Goal: Task Accomplishment & Management: Use online tool/utility

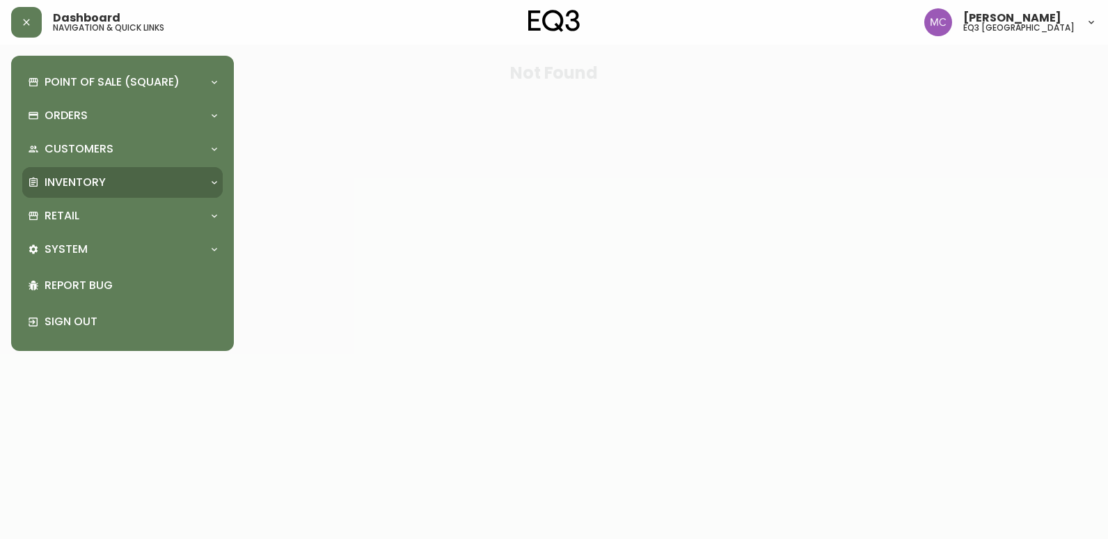
click at [63, 182] on p "Inventory" at bounding box center [75, 182] width 61 height 15
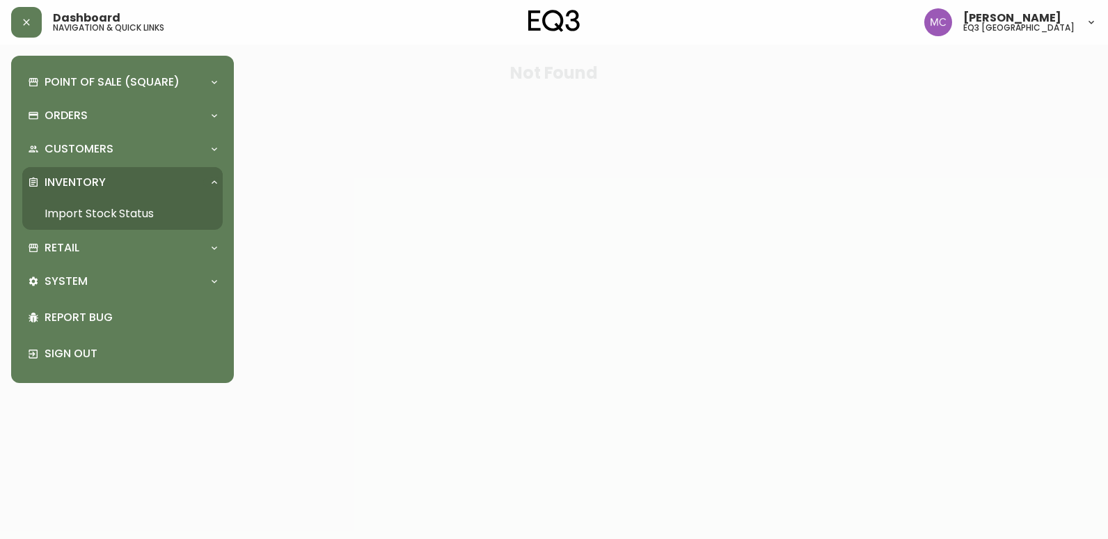
click at [95, 216] on link "Import Stock Status" at bounding box center [122, 214] width 200 height 32
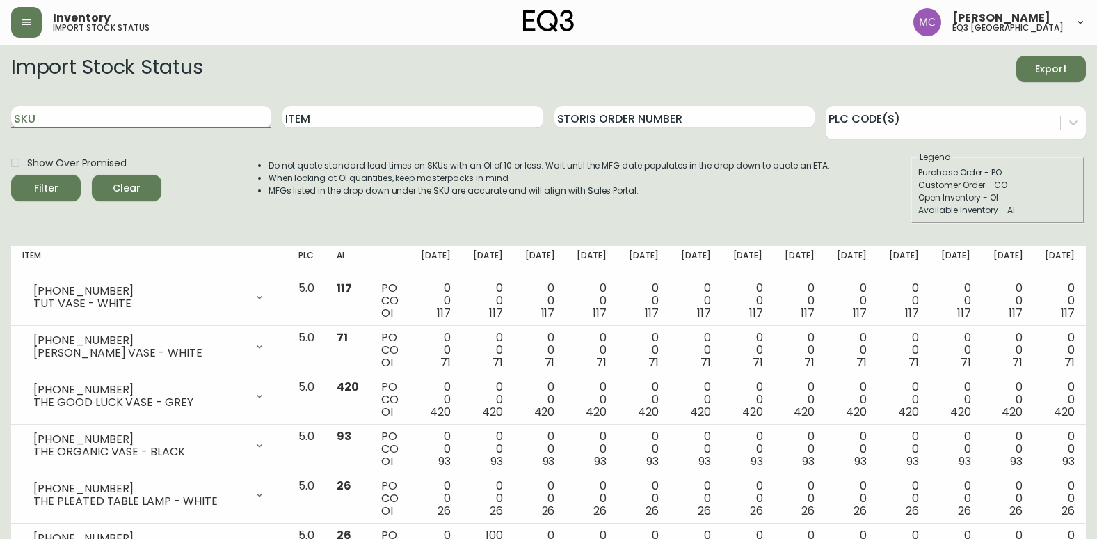
click at [189, 127] on input "SKU" at bounding box center [141, 117] width 260 height 22
paste input "[PHONE_NUMBER]"
click at [11, 175] on button "Filter" at bounding box center [46, 188] width 70 height 26
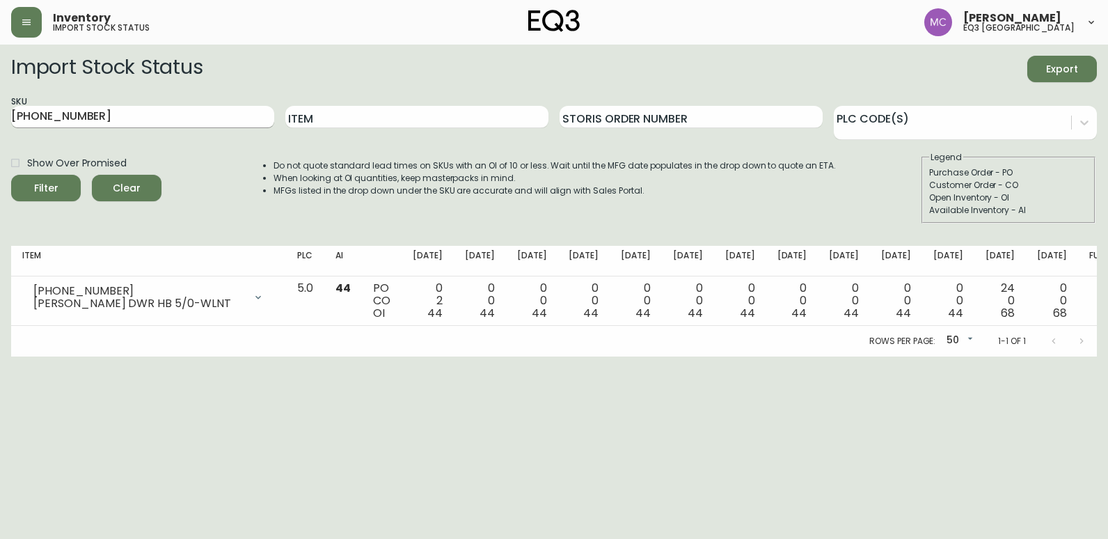
click at [134, 120] on input "[PHONE_NUMBER]" at bounding box center [142, 117] width 263 height 22
type input "7"
paste input "[PHONE_NUMBER]"
click at [11, 175] on button "Filter" at bounding box center [46, 188] width 70 height 26
click at [108, 112] on input "[PHONE_NUMBER]" at bounding box center [142, 117] width 263 height 22
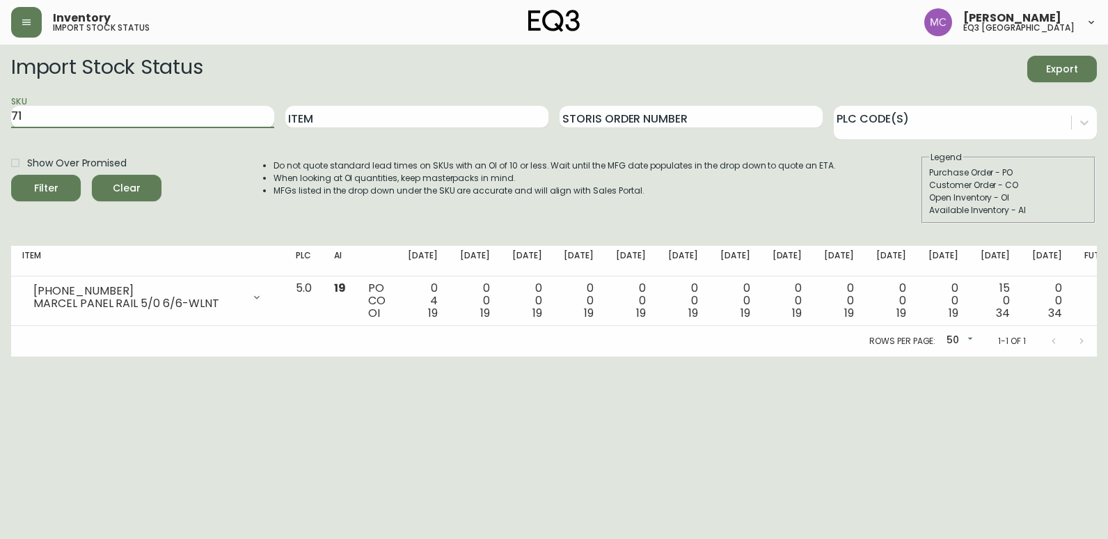
type input "7"
paste input "[PHONE_NUMBER]"
click at [11, 175] on button "Filter" at bounding box center [46, 188] width 70 height 26
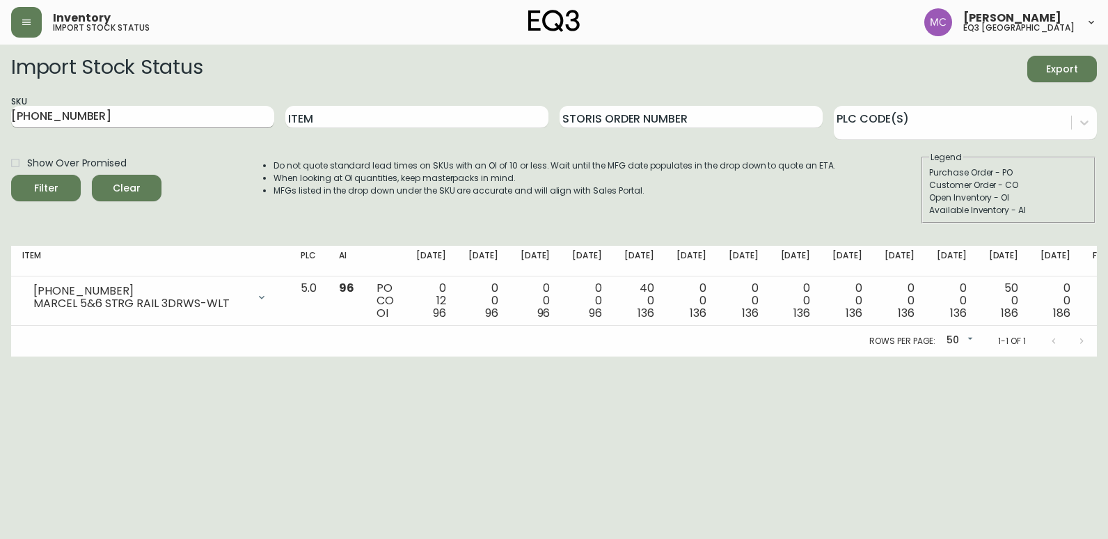
click at [120, 122] on input "[PHONE_NUMBER]" at bounding box center [142, 117] width 263 height 22
type input "7"
paste input "[PHONE_NUMBER]"
click at [11, 175] on button "Filter" at bounding box center [46, 188] width 70 height 26
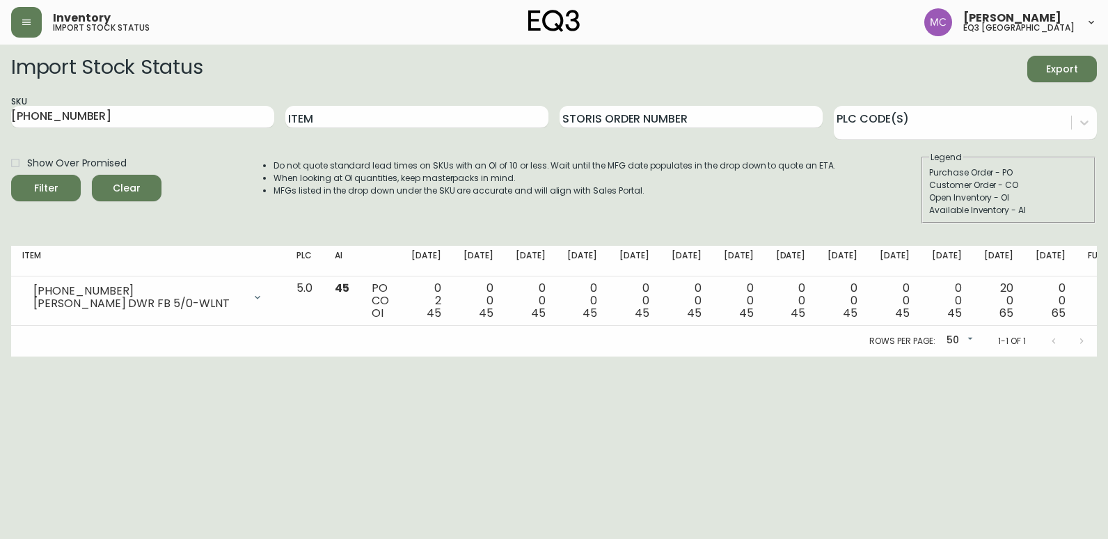
click at [98, 104] on div "SKU [PHONE_NUMBER]" at bounding box center [142, 117] width 263 height 45
click at [100, 113] on input "[PHONE_NUMBER]" at bounding box center [142, 117] width 263 height 22
type input "7"
paste input "[PHONE_NUMBER]"
type input "[PHONE_NUMBER]"
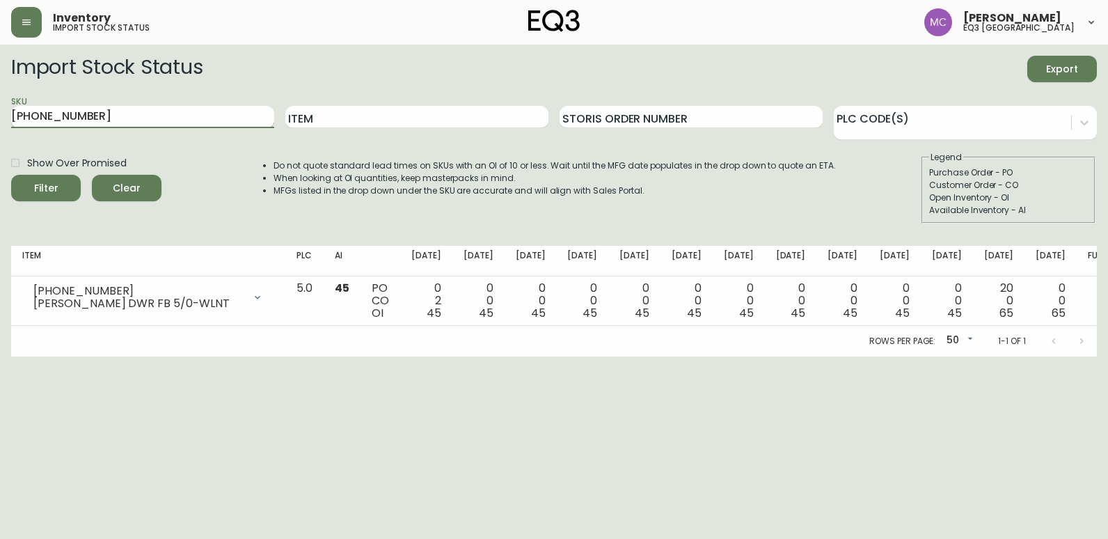
click at [11, 175] on button "Filter" at bounding box center [46, 188] width 70 height 26
